Goal: Share content: Share content

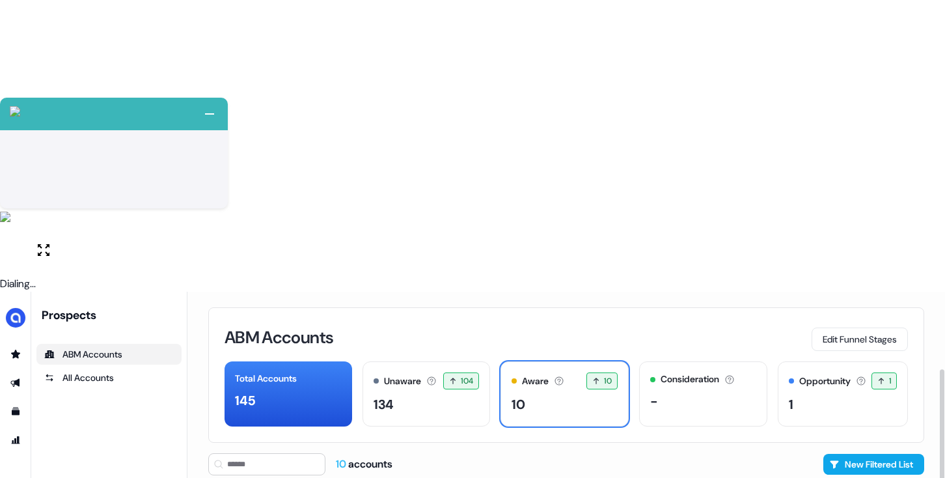
scroll to position [92, 0]
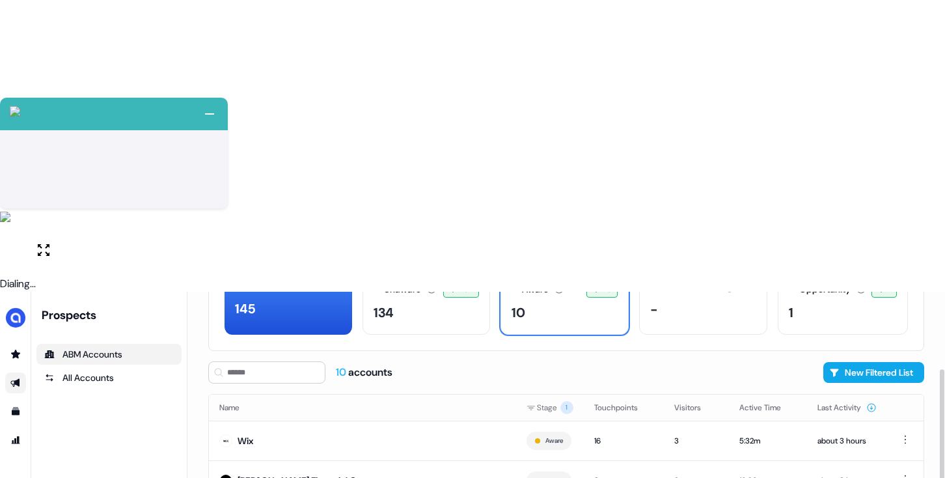
click at [15, 378] on icon "Go to outbound experience" at bounding box center [15, 383] width 10 height 10
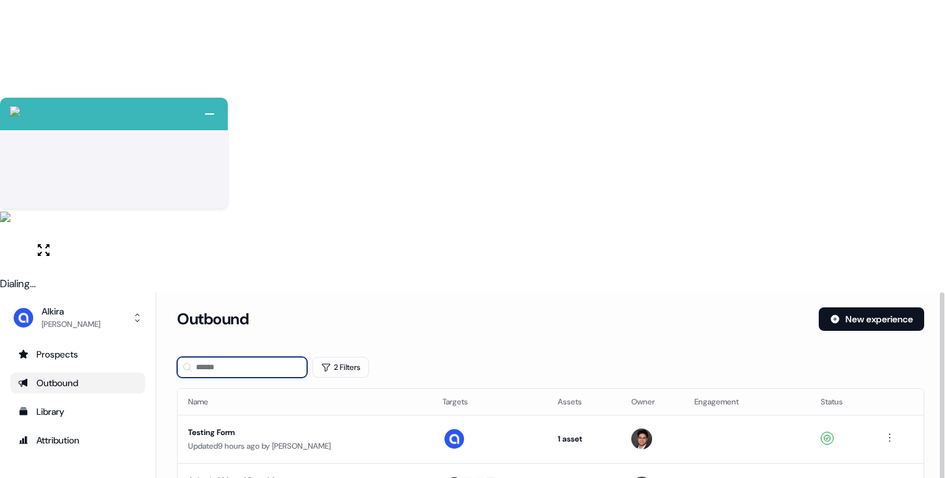
click at [273, 357] on input at bounding box center [242, 367] width 130 height 21
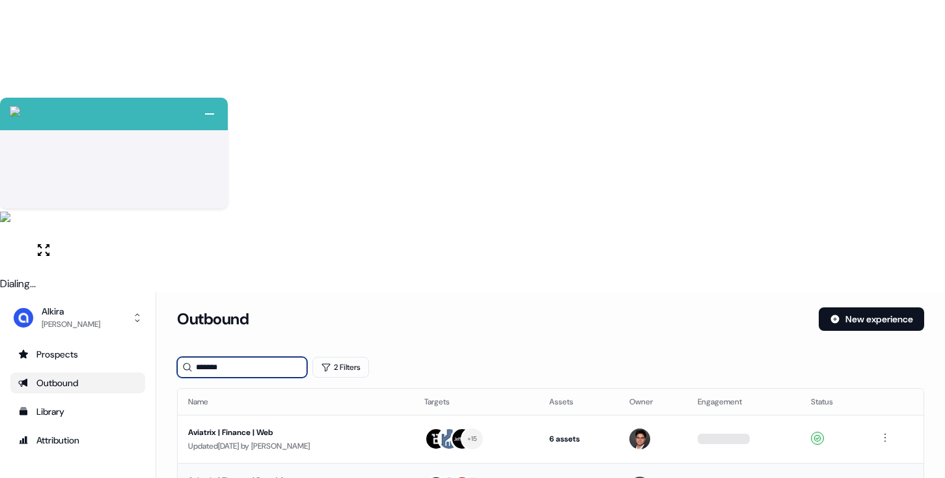
type input "*******"
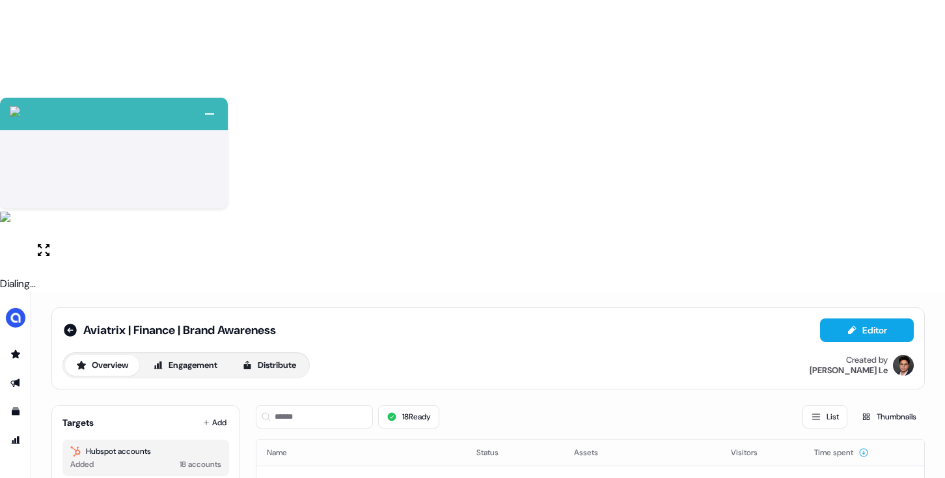
click at [403, 318] on div "Aviatrix | Finance | Brand Awareness Editor" at bounding box center [489, 329] width 852 height 23
drag, startPoint x: 395, startPoint y: 77, endPoint x: 275, endPoint y: 66, distance: 120.3
click at [395, 352] on div "Overview Engagement Distribute Created by [PERSON_NAME]" at bounding box center [489, 365] width 852 height 26
click at [262, 355] on button "Distribute" at bounding box center [269, 365] width 76 height 21
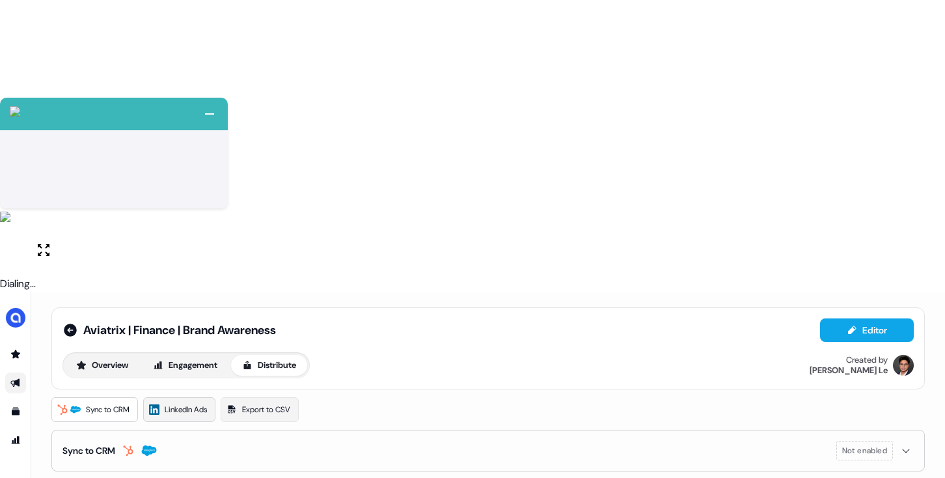
click at [194, 397] on link "LinkedIn Ads" at bounding box center [179, 409] width 72 height 25
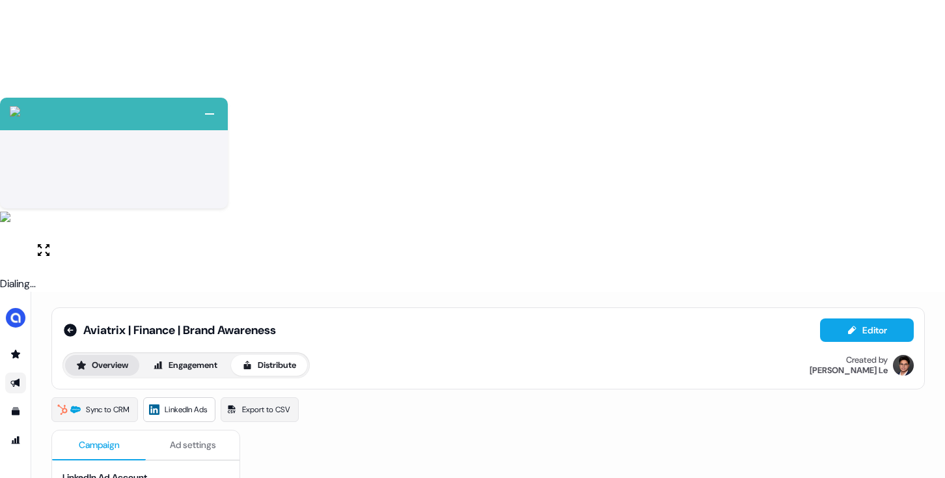
click at [128, 355] on button "Overview" at bounding box center [102, 365] width 74 height 21
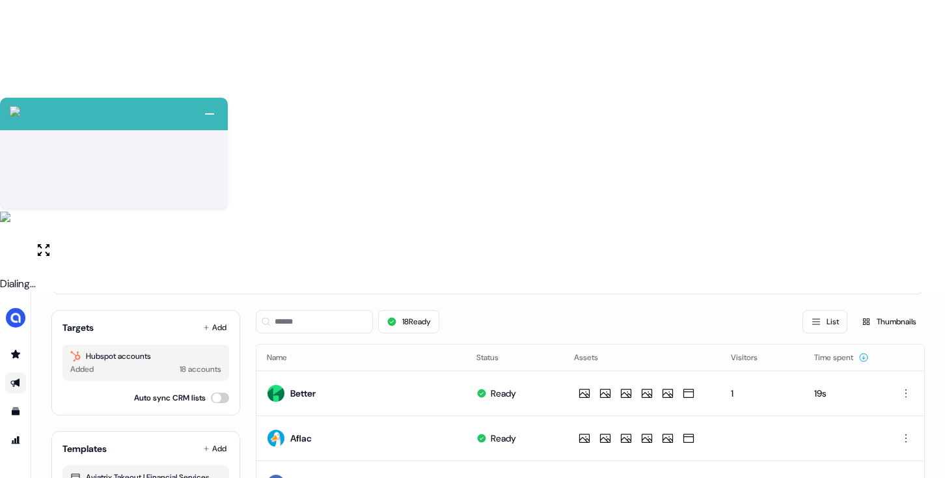
scroll to position [111, 0]
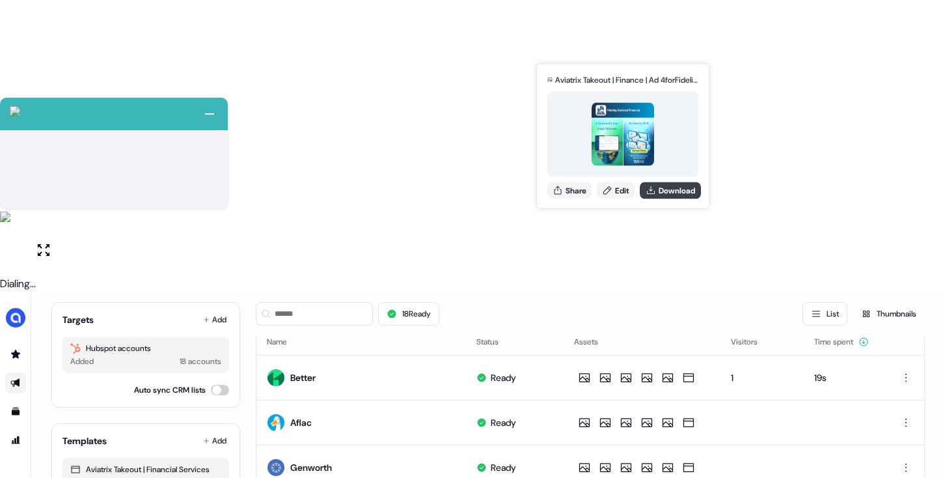
click at [659, 189] on button "Download" at bounding box center [670, 190] width 61 height 17
